Goal: Task Accomplishment & Management: Use online tool/utility

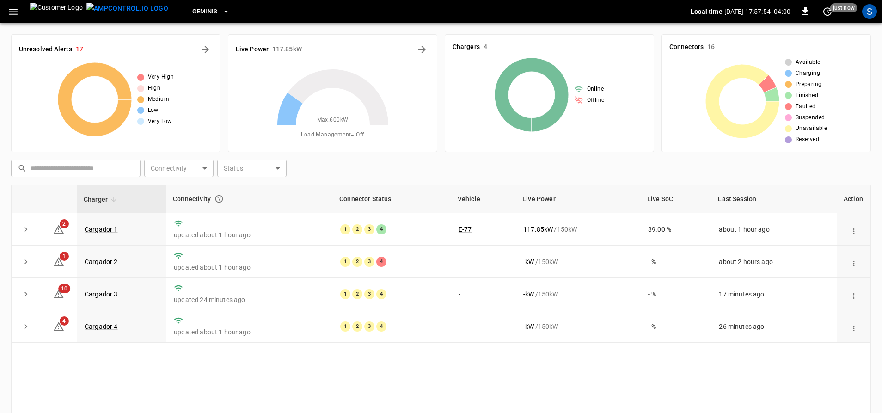
click at [12, 13] on icon "button" at bounding box center [13, 12] width 12 height 12
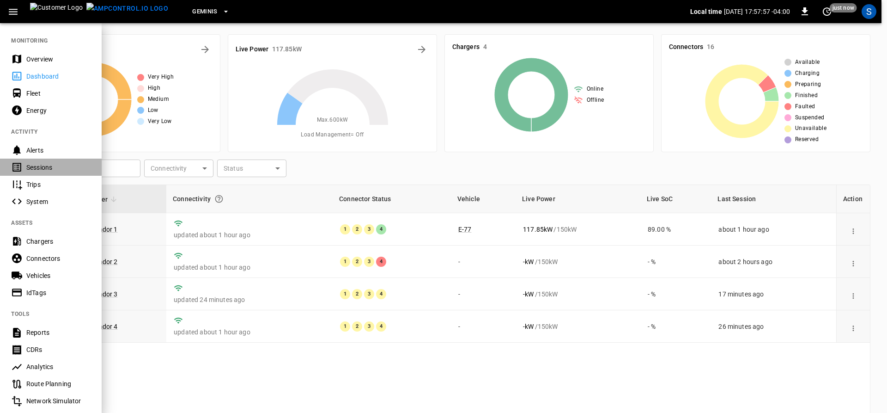
click at [40, 170] on div "Sessions" at bounding box center [58, 167] width 64 height 9
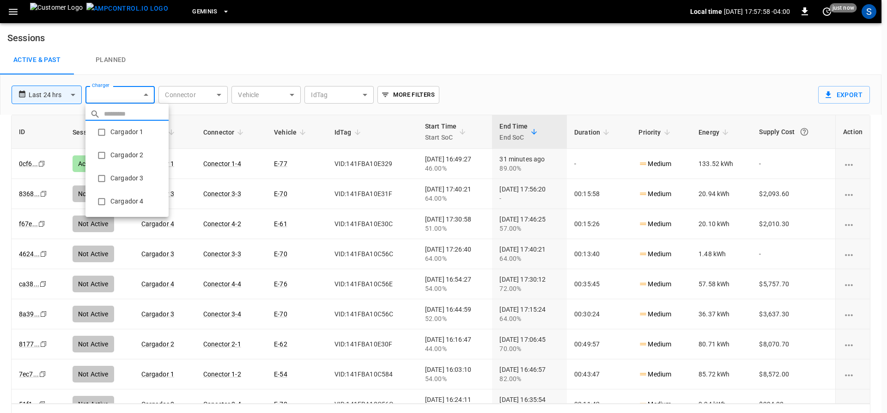
click at [143, 95] on body "**********" at bounding box center [443, 214] width 887 height 428
type input "**********"
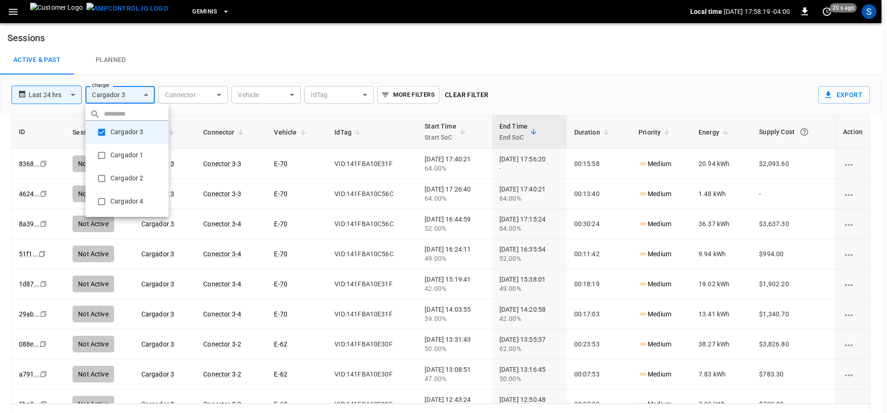
click at [66, 91] on div at bounding box center [443, 206] width 887 height 413
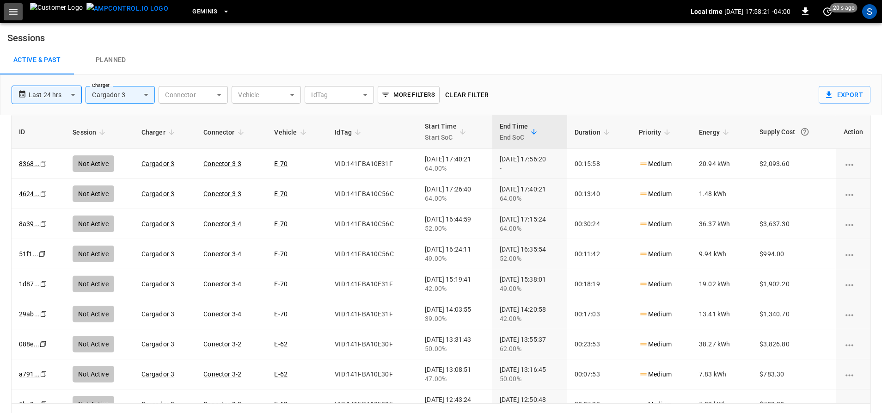
click at [6, 11] on button "button" at bounding box center [13, 11] width 19 height 17
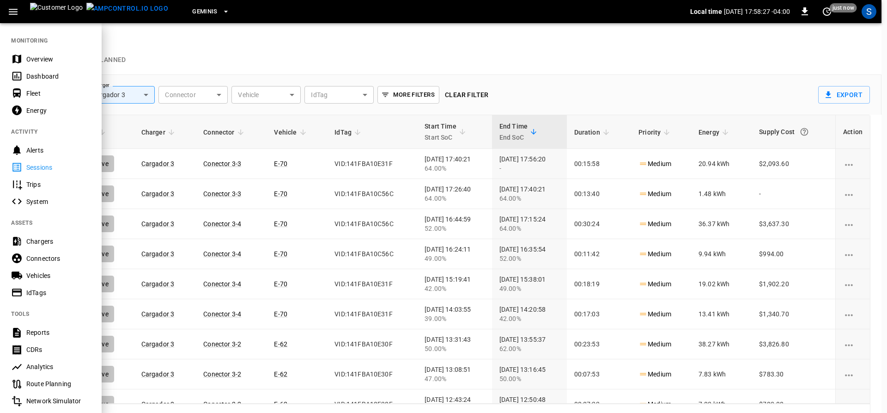
click at [195, 54] on div at bounding box center [443, 206] width 887 height 413
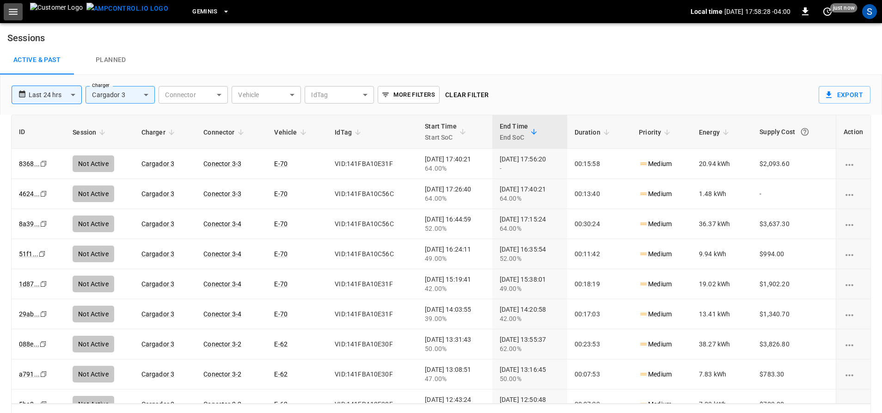
click at [12, 16] on icon "button" at bounding box center [13, 12] width 12 height 12
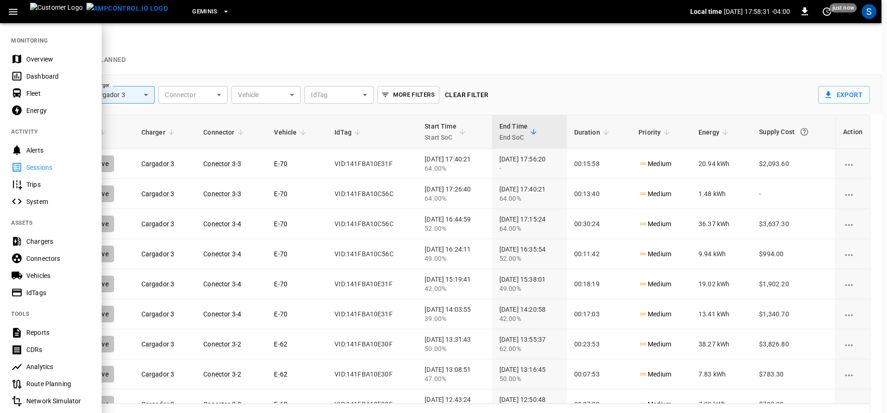
click at [38, 110] on div "Energy" at bounding box center [58, 110] width 64 height 9
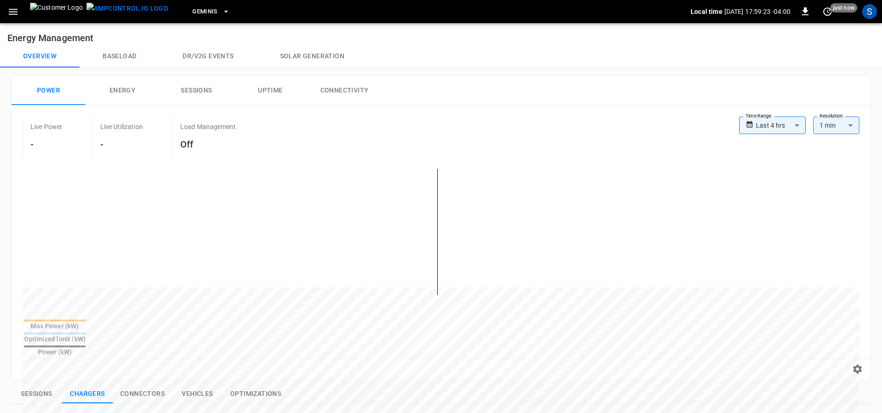
click at [13, 18] on button "button" at bounding box center [13, 11] width 19 height 17
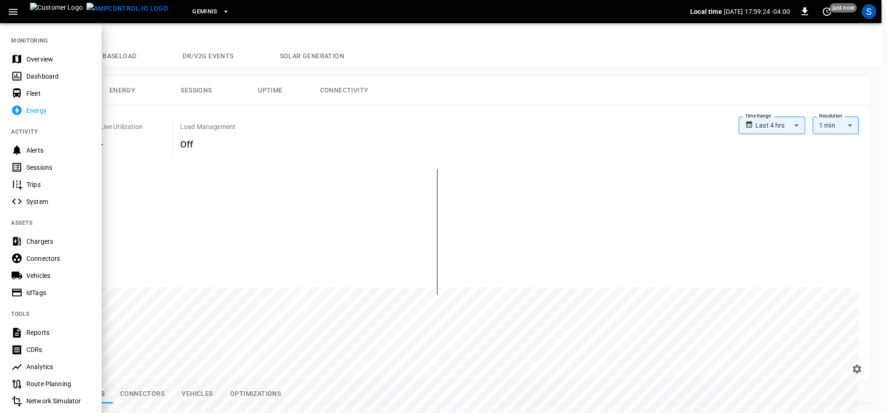
click at [40, 77] on div "Dashboard" at bounding box center [58, 76] width 64 height 9
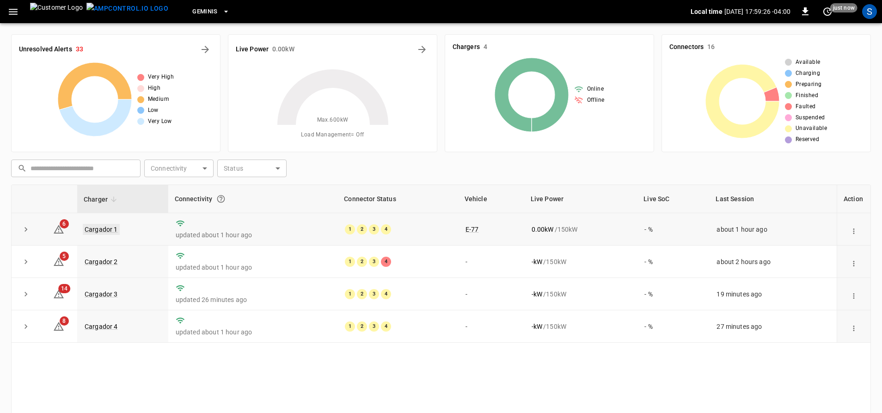
click at [97, 229] on link "Cargador 1" at bounding box center [101, 229] width 37 height 11
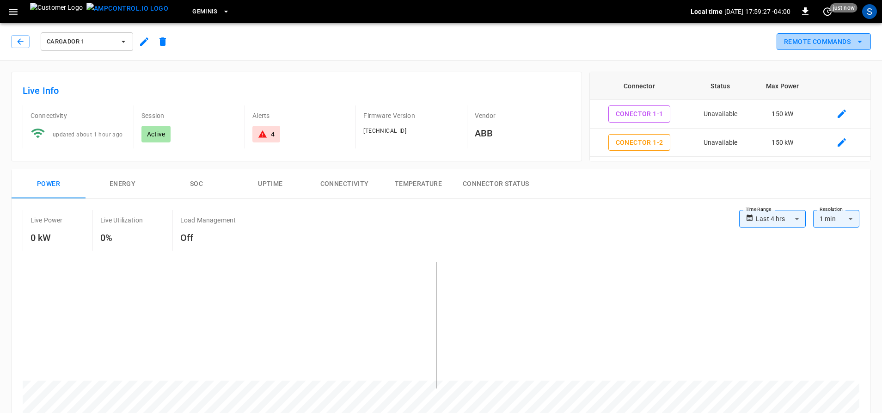
click at [820, 46] on button "Remote Commands" at bounding box center [824, 41] width 94 height 17
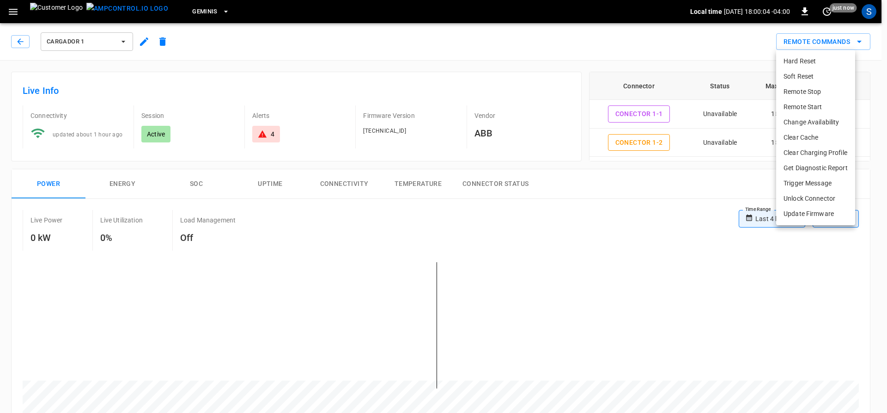
click at [17, 43] on div at bounding box center [443, 206] width 887 height 413
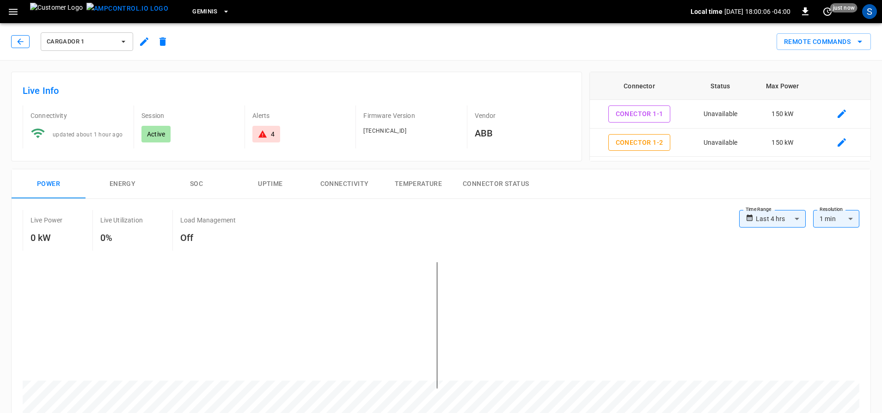
click at [15, 38] on button "button" at bounding box center [20, 41] width 18 height 13
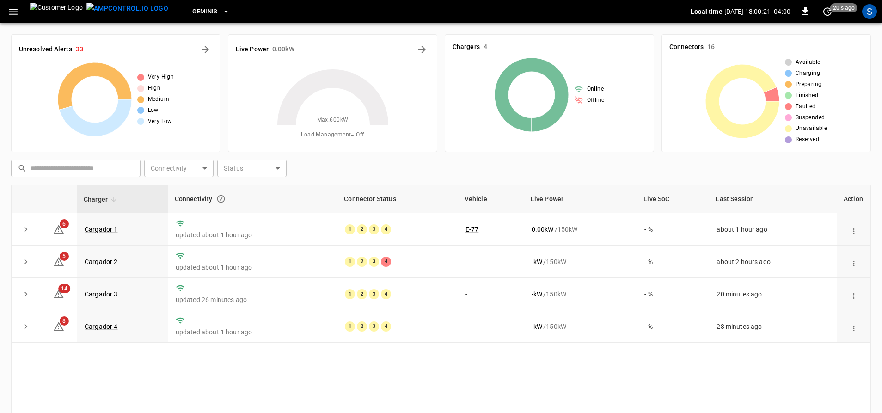
click at [462, 164] on div "​ ​ Connectivity ​ Connectivity Status ​ Status" at bounding box center [438, 166] width 863 height 21
click at [18, 11] on icon "button" at bounding box center [13, 12] width 12 height 12
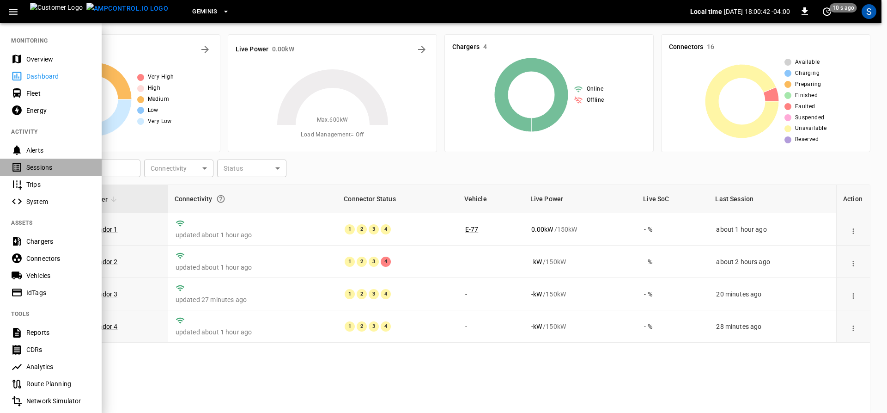
click at [55, 165] on div "Sessions" at bounding box center [58, 167] width 64 height 9
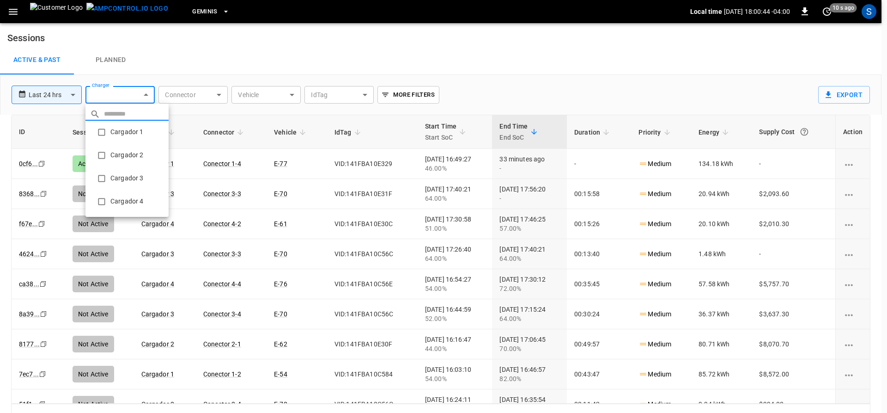
click at [148, 93] on body "**********" at bounding box center [443, 214] width 887 height 428
type input "**********"
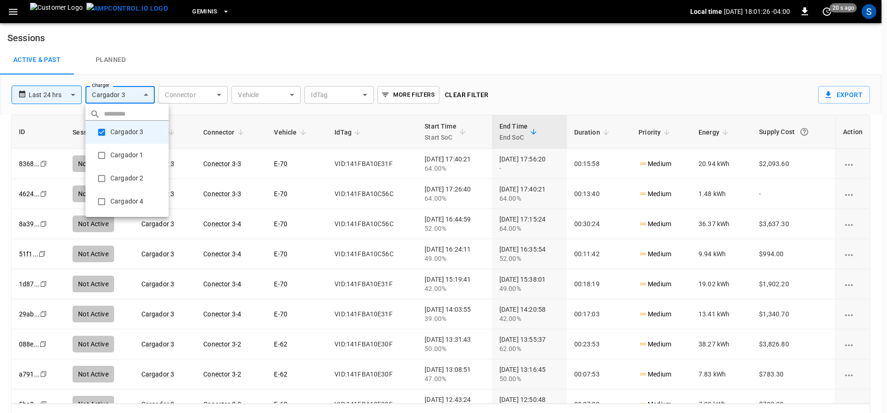
drag, startPoint x: 867, startPoint y: 183, endPoint x: 867, endPoint y: 190, distance: 7.4
click at [867, 190] on div at bounding box center [443, 206] width 887 height 413
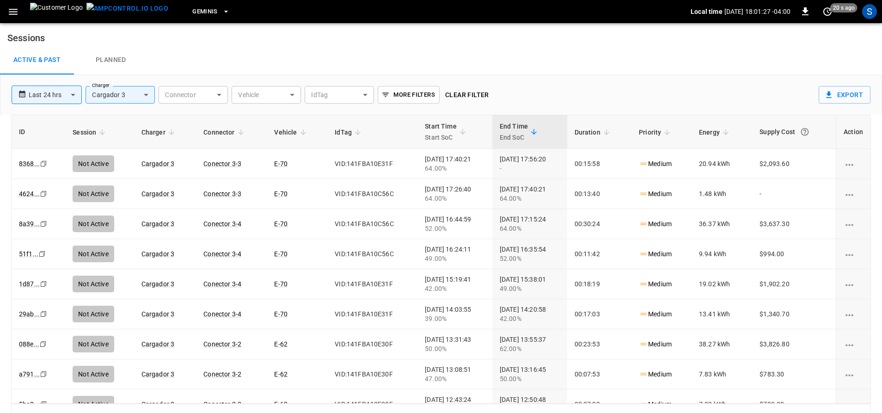
drag, startPoint x: 867, startPoint y: 191, endPoint x: 869, endPoint y: 205, distance: 14.4
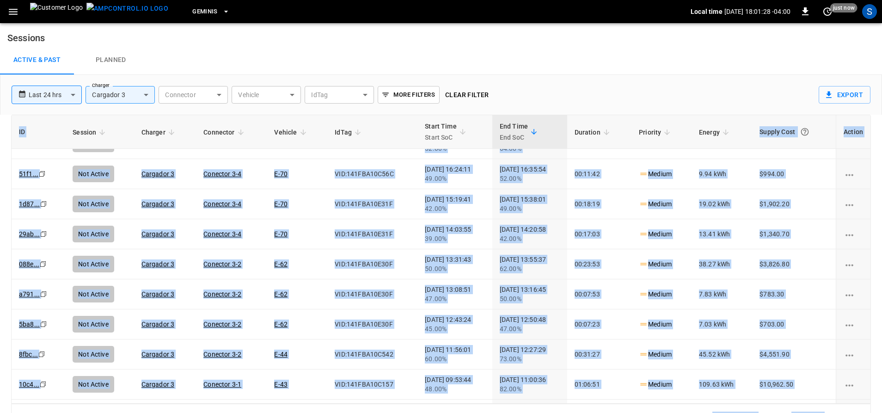
scroll to position [92, 0]
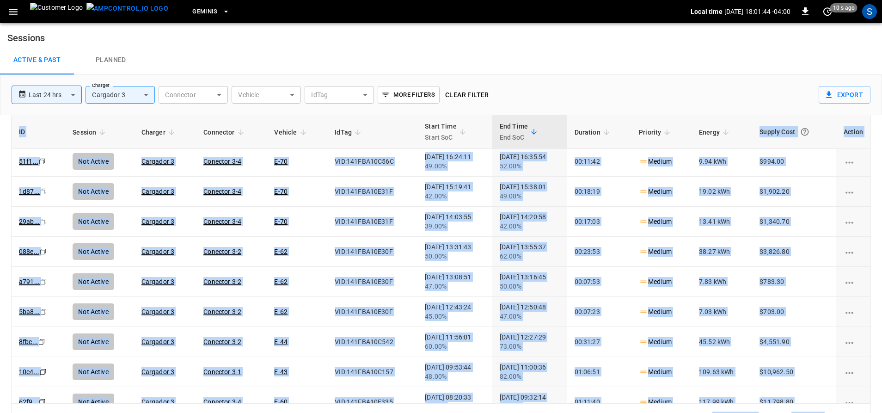
click at [9, 6] on icon "button" at bounding box center [13, 12] width 12 height 12
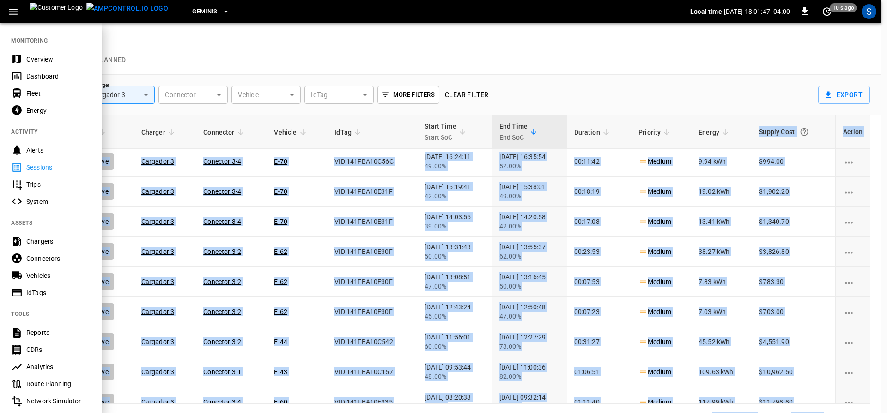
click at [50, 80] on div "Dashboard" at bounding box center [58, 76] width 64 height 9
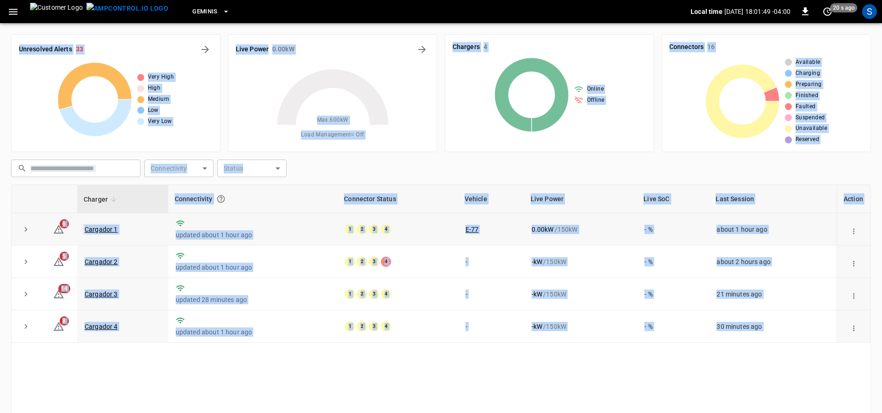
click at [103, 233] on link "Cargador 1" at bounding box center [101, 229] width 37 height 11
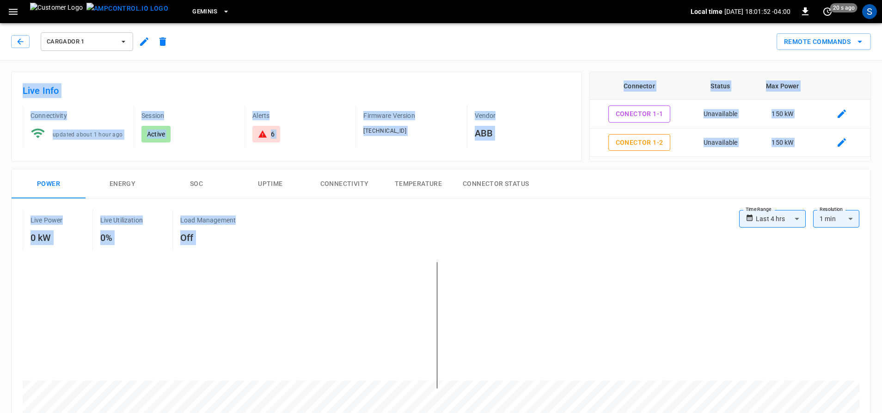
click at [508, 152] on div "Live Info Connectivity updated about 1 hour ago Session Active Alerts 6 Firmwar…" at bounding box center [296, 117] width 571 height 90
click at [602, 42] on div "Remote Commands" at bounding box center [521, 38] width 699 height 24
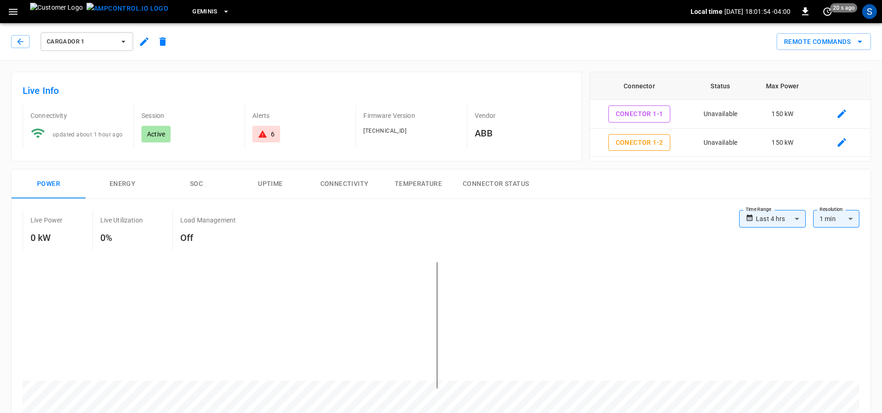
click at [829, 53] on div "Cargador 1 Remote Commands" at bounding box center [439, 39] width 886 height 41
click at [835, 43] on button "Remote Commands" at bounding box center [824, 41] width 94 height 17
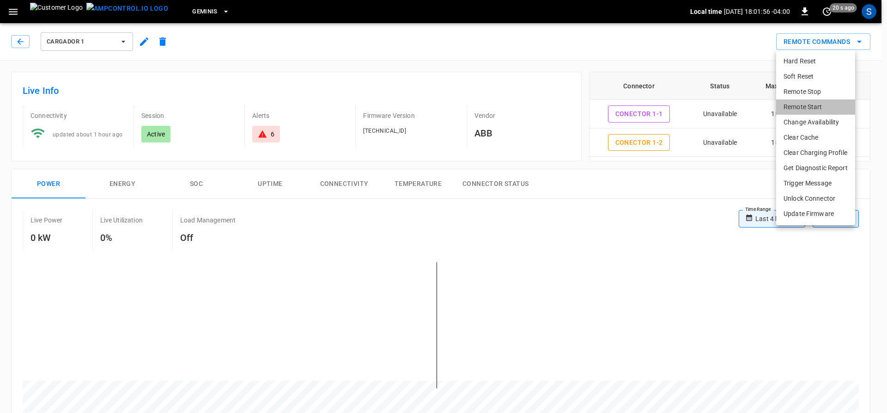
click at [805, 105] on li "Remote Start" at bounding box center [816, 106] width 79 height 15
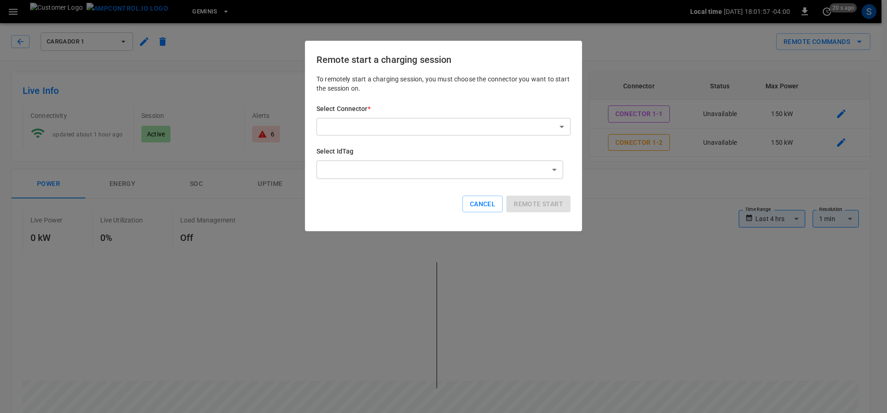
click at [523, 116] on div "Select Connector * ​ ​" at bounding box center [444, 119] width 254 height 31
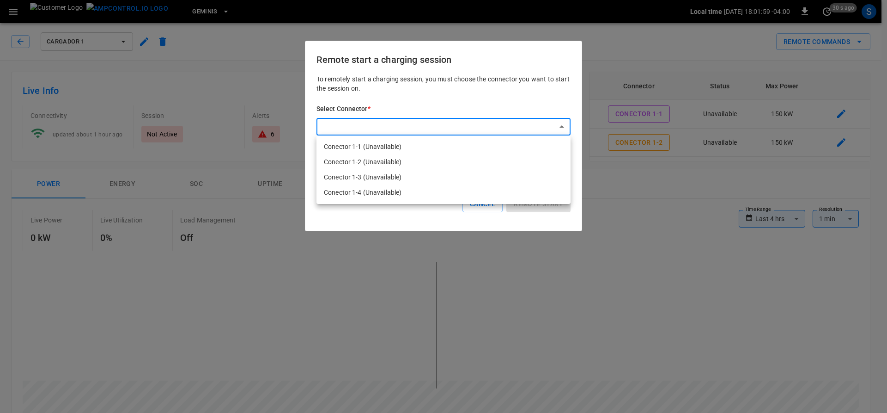
click at [425, 185] on li "Conector 1-4 (Unavailable)" at bounding box center [444, 192] width 254 height 15
type input "**********"
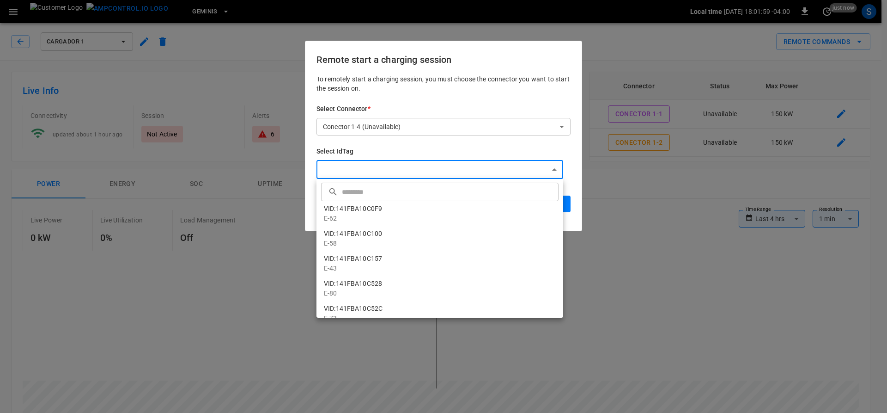
click at [409, 207] on li "VID:141FBA10C0F9 E-62" at bounding box center [440, 213] width 247 height 25
type input "**********"
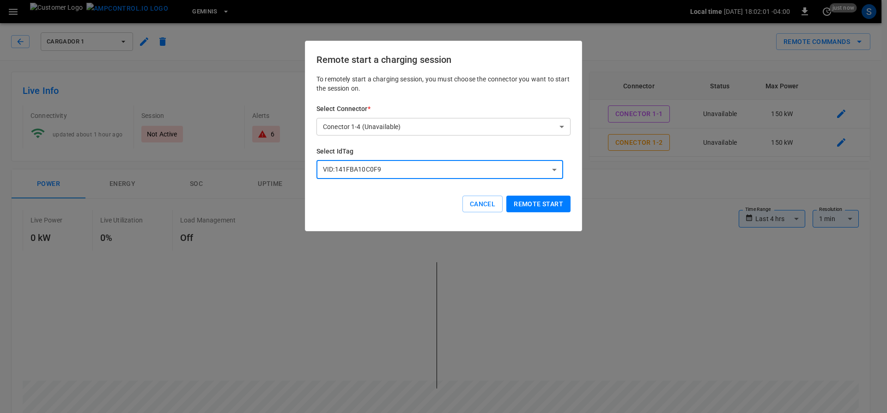
click at [550, 206] on button "Remote start" at bounding box center [539, 204] width 64 height 17
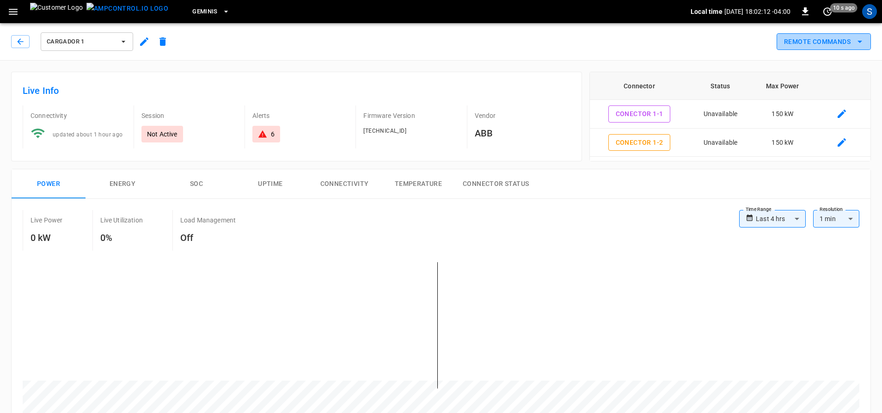
click at [839, 35] on button "Remote Commands" at bounding box center [824, 41] width 94 height 17
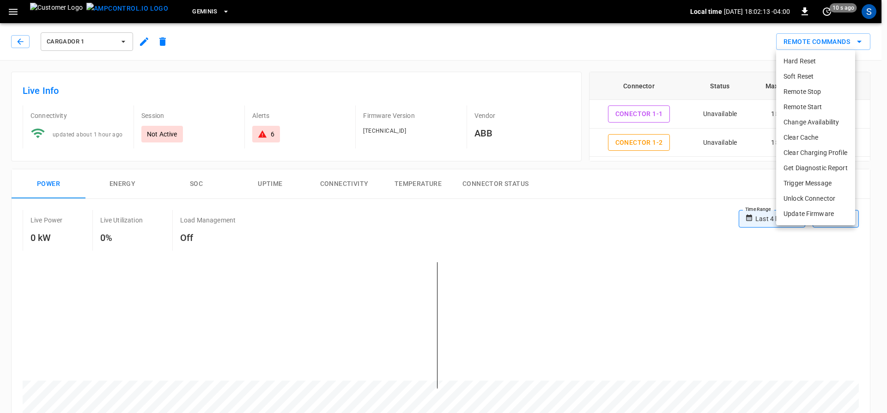
click at [752, 46] on div at bounding box center [443, 206] width 887 height 413
